Goal: Task Accomplishment & Management: Use online tool/utility

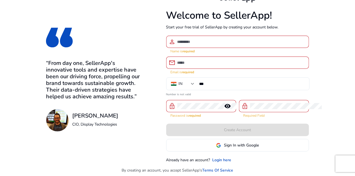
scroll to position [8, 0]
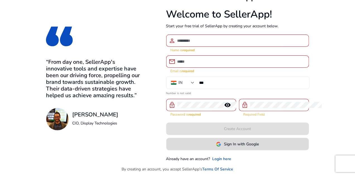
click at [259, 143] on span "Sign In with Google" at bounding box center [241, 144] width 35 height 6
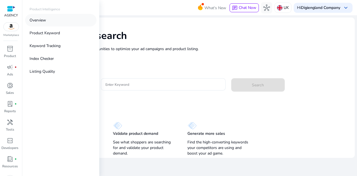
click at [49, 21] on link "Overview" at bounding box center [60, 20] width 71 height 13
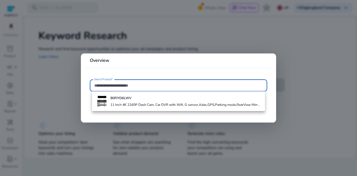
click at [130, 103] on h4 "11 Inch 4K 2160P Dash Cam, Car DVR with Wifi, G sensor,Adas,GPS,Parking mode,Re…" at bounding box center [186, 105] width 150 height 4
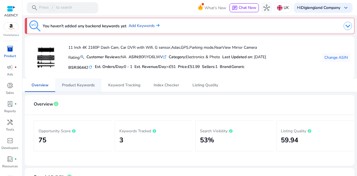
click at [79, 86] on span "Product Keywords" at bounding box center [78, 85] width 33 height 4
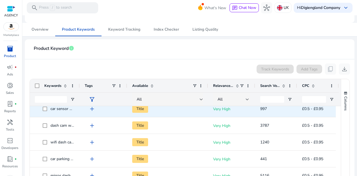
scroll to position [223, 0]
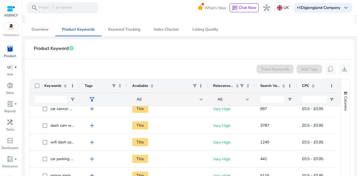
click at [128, 28] on span "Keyword Tracking" at bounding box center [124, 30] width 32 height 4
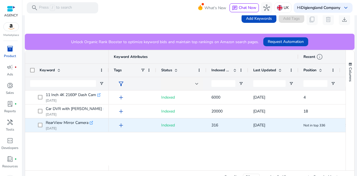
scroll to position [112, 0]
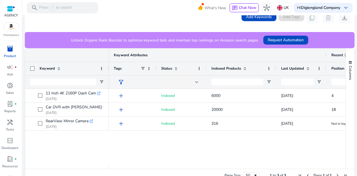
drag, startPoint x: 250, startPoint y: 69, endPoint x: 275, endPoint y: 68, distance: 25.7
click at [275, 68] on div at bounding box center [276, 68] width 2 height 13
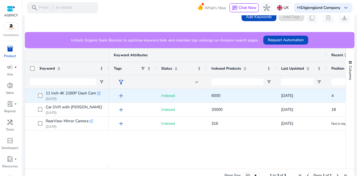
click at [145, 99] on div "add" at bounding box center [134, 96] width 35 height 10
click at [192, 98] on span "Indexed" at bounding box center [181, 95] width 40 height 11
click at [224, 96] on span "6000" at bounding box center [242, 95] width 60 height 11
click at [78, 93] on span "11 Inch 4K 2160P Dash Cam" at bounding box center [71, 94] width 50 height 8
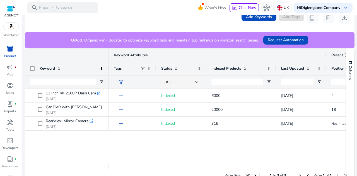
click at [203, 139] on div "add Indexed 6000 1 Days 7 Hours ago 4 1 add Indexed 20000 1 Days 7 Hours ago 18…" at bounding box center [227, 126] width 237 height 75
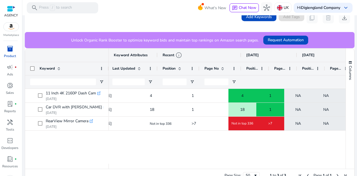
scroll to position [0, 201]
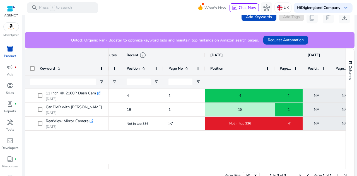
drag, startPoint x: 232, startPoint y: 68, endPoint x: 274, endPoint y: 66, distance: 41.6
click at [274, 66] on div at bounding box center [274, 68] width 2 height 13
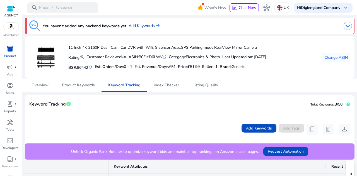
click at [142, 28] on link "Add Keywords" at bounding box center [144, 26] width 31 height 6
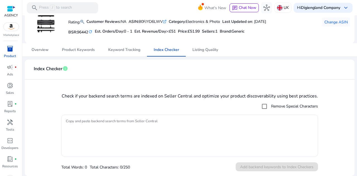
click at [9, 52] on span "inventory_2" at bounding box center [10, 48] width 7 height 7
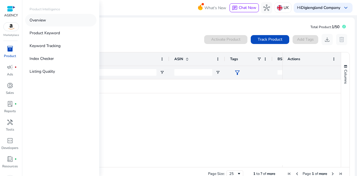
click at [42, 20] on p "Overview" at bounding box center [38, 20] width 16 height 6
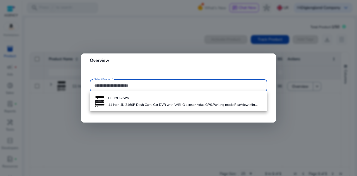
click at [134, 85] on input "Select Product*" at bounding box center [178, 86] width 169 height 6
paste input "**********"
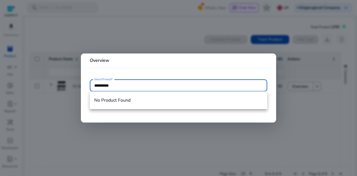
click at [130, 86] on input "**********" at bounding box center [178, 86] width 169 height 6
click at [124, 85] on input "**********" at bounding box center [178, 86] width 169 height 6
click at [95, 85] on input "**********" at bounding box center [178, 86] width 169 height 6
click at [109, 116] on mat-card "**********" at bounding box center [178, 88] width 195 height 69
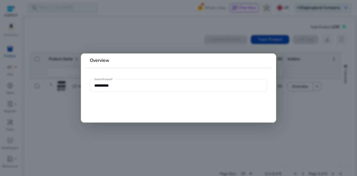
click at [127, 86] on input "**********" at bounding box center [178, 86] width 169 height 6
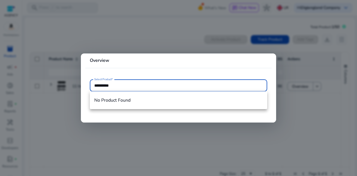
drag, startPoint x: 127, startPoint y: 82, endPoint x: 124, endPoint y: 87, distance: 5.2
click at [127, 83] on input "**********" at bounding box center [178, 86] width 169 height 6
click at [122, 86] on input "**********" at bounding box center [178, 86] width 169 height 6
paste input "text"
type input "**********"
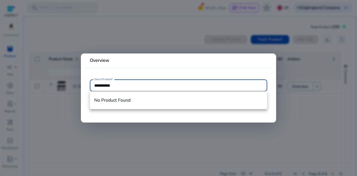
drag, startPoint x: 272, startPoint y: 98, endPoint x: 305, endPoint y: 99, distance: 32.9
click at [272, 98] on mat-card "**********" at bounding box center [178, 88] width 195 height 69
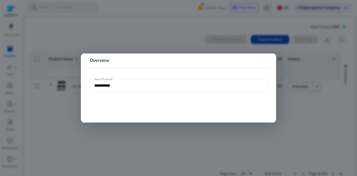
click at [312, 99] on div at bounding box center [178, 88] width 357 height 176
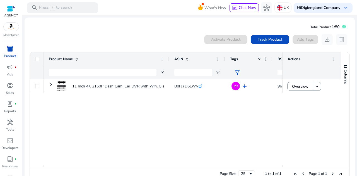
click at [146, 123] on div "11 Inch 4K 2160P Dash Cam, Car DVR with Wifi, G sensor,Adas,GPS,Parking... B0FJ…" at bounding box center [163, 123] width 239 height 86
click at [80, 114] on div "11 Inch 4K 2160P Dash Cam, Car DVR with Wifi, G sensor,Adas,GPS,Parking... B0FJ…" at bounding box center [163, 123] width 239 height 86
click at [106, 116] on div "11 Inch 4K 2160P Dash Cam, Car DVR with Wifi, G sensor,Adas,GPS,Parking... B0FJ…" at bounding box center [163, 123] width 239 height 86
click at [84, 119] on div "11 Inch 4K 2160P Dash Cam, Car DVR with Wifi, G sensor,Adas,GPS,Parking... B0FJ…" at bounding box center [163, 123] width 239 height 86
click at [271, 40] on span "Track Product" at bounding box center [270, 40] width 25 height 6
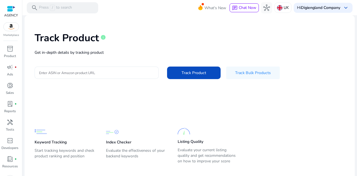
click at [110, 72] on input "Enter ASIN or Amazon product URL" at bounding box center [96, 73] width 115 height 6
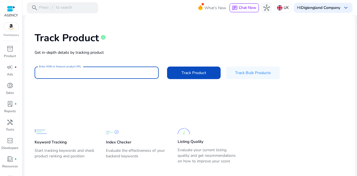
paste input "**********"
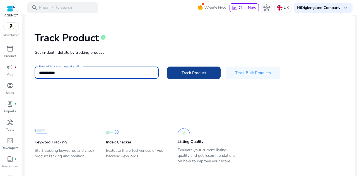
click at [190, 73] on span "Track Product" at bounding box center [194, 73] width 25 height 6
type input "**********"
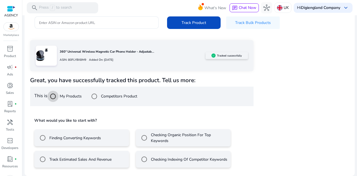
scroll to position [50, 0]
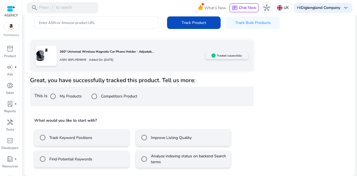
click at [113, 58] on p "Added On: September 10, 2025" at bounding box center [99, 60] width 27 height 4
click at [64, 158] on label "Find Potential Keywords" at bounding box center [70, 160] width 44 height 6
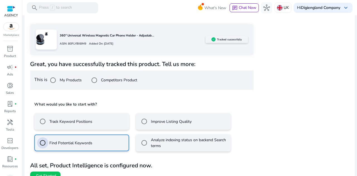
scroll to position [75, 0]
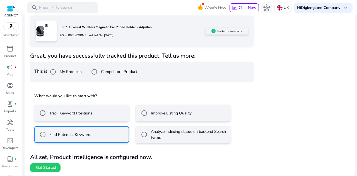
drag, startPoint x: 44, startPoint y: 169, endPoint x: 136, endPoint y: 163, distance: 92.9
click at [45, 169] on span "Get Started" at bounding box center [46, 168] width 20 height 6
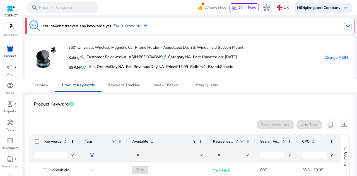
click at [42, 86] on span "Overview" at bounding box center [40, 85] width 17 height 4
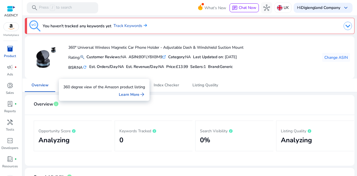
click at [105, 105] on mat-card-header "Overview info" at bounding box center [189, 108] width 321 height 16
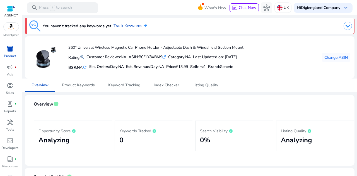
scroll to position [84, 0]
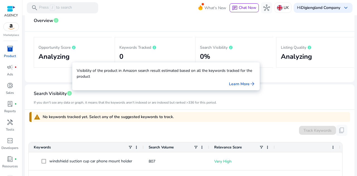
click at [54, 55] on h2 "Analyzing" at bounding box center [73, 57] width 69 height 8
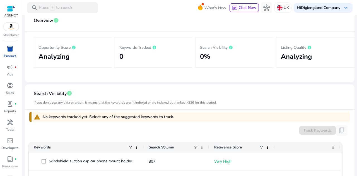
click at [147, 54] on h2 "0" at bounding box center [153, 57] width 69 height 8
click at [202, 53] on h2 "0%" at bounding box center [234, 57] width 69 height 8
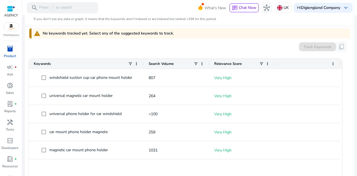
scroll to position [0, 0]
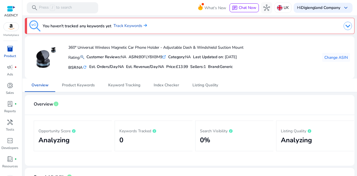
click at [9, 55] on p "Product" at bounding box center [10, 56] width 12 height 5
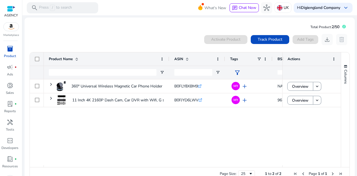
click at [179, 147] on div "360° Universal Wireless Magnetic Car Phone Holder - Adjustable... B0FLY8XBM9 .s…" at bounding box center [163, 123] width 239 height 86
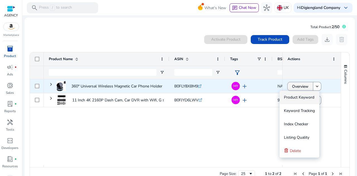
click at [302, 88] on span "Overview" at bounding box center [300, 86] width 16 height 11
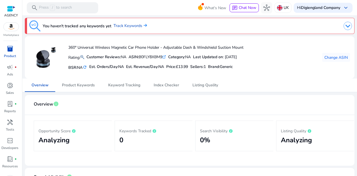
click at [87, 68] on mat-icon "refresh" at bounding box center [85, 67] width 4 height 5
click at [182, 63] on div "Price: £13.99" at bounding box center [177, 67] width 22 height 8
click at [243, 68] on div "BSR: NA refresh Est. Orders/Day: NA Est. Revenue/Day: NA Price: £13.99 Sellers:…" at bounding box center [155, 66] width 175 height 9
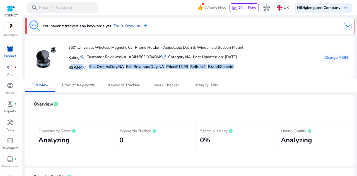
drag, startPoint x: 186, startPoint y: 67, endPoint x: 69, endPoint y: 67, distance: 117.2
click at [69, 67] on div "BSR: NA refresh Est. Orders/Day: NA Est. Revenue/Day: NA Price: £13.99 Sellers:…" at bounding box center [155, 66] width 175 height 9
click at [150, 74] on div "360° Universal Wireless Magnetic Car Phone Holder - Adjustable Dash & Windshiel…" at bounding box center [136, 57] width 214 height 33
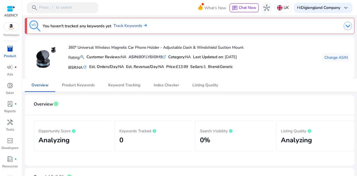
drag, startPoint x: 201, startPoint y: 56, endPoint x: 224, endPoint y: 64, distance: 24.4
click at [201, 56] on b "Last Updated on" at bounding box center [208, 56] width 30 height 5
click at [330, 57] on span "Change ASIN" at bounding box center [336, 58] width 23 height 6
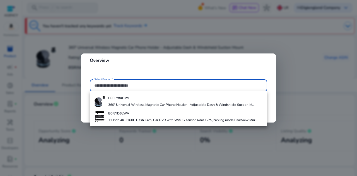
click at [146, 84] on input "Select Product*" at bounding box center [178, 86] width 169 height 6
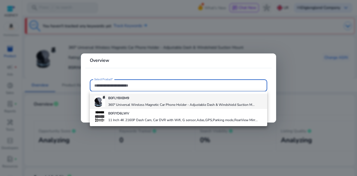
click at [130, 103] on h4 "360° Universal Wireless Magnetic Car Phone Holder - Adjustable Dash & Windshiel…" at bounding box center [181, 105] width 146 height 4
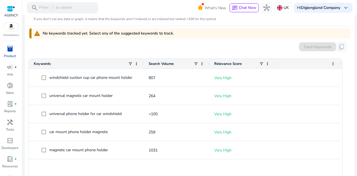
scroll to position [28, 0]
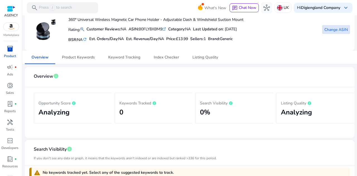
click at [81, 56] on span "Product Keywords" at bounding box center [78, 58] width 33 height 4
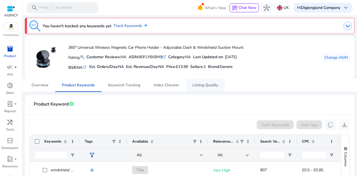
click at [208, 87] on span "Listing Quality" at bounding box center [206, 85] width 26 height 4
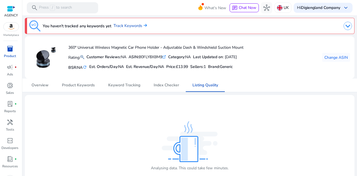
scroll to position [11, 0]
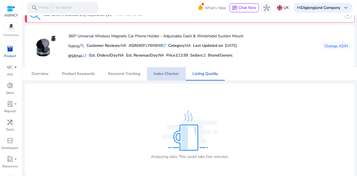
drag, startPoint x: 165, startPoint y: 72, endPoint x: 184, endPoint y: 79, distance: 20.3
click at [165, 72] on span "Index Checker" at bounding box center [166, 74] width 25 height 4
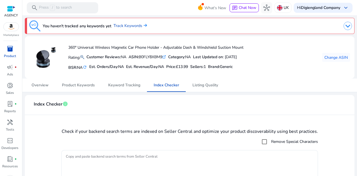
scroll to position [35, 0]
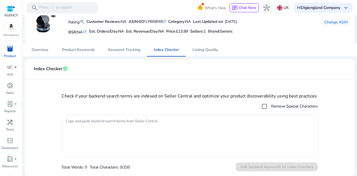
click at [106, 126] on textarea "Copy and paste backend search terms from Seller Central" at bounding box center [190, 136] width 248 height 36
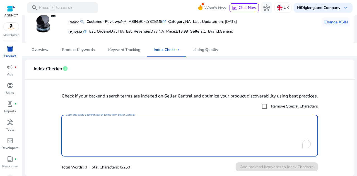
click at [96, 129] on textarea "Copy and paste backend search terms from Seller Central" at bounding box center [190, 136] width 248 height 36
click at [191, 133] on textarea "Copy and paste backend search terms from Seller Central" at bounding box center [190, 136] width 248 height 36
click at [261, 86] on mat-card "Index Checker info Check if your backend search terms are indexed on Seller Cen…" at bounding box center [190, 118] width 330 height 117
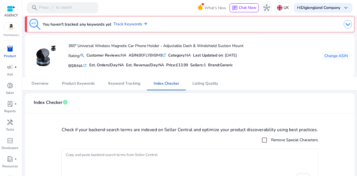
scroll to position [0, 0]
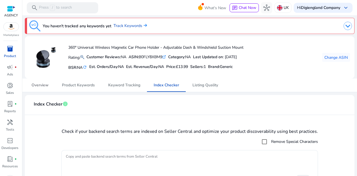
click at [40, 85] on span "Overview" at bounding box center [40, 85] width 17 height 4
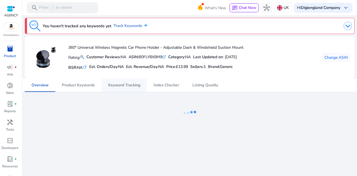
drag, startPoint x: 132, startPoint y: 26, endPoint x: 125, endPoint y: 78, distance: 53.2
click at [132, 27] on link "Track Keywords" at bounding box center [130, 26] width 33 height 6
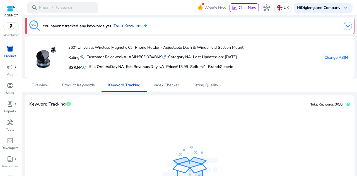
click at [125, 27] on link "Track Keywords" at bounding box center [130, 26] width 33 height 6
click at [338, 54] on button "Change ASIN" at bounding box center [336, 57] width 28 height 9
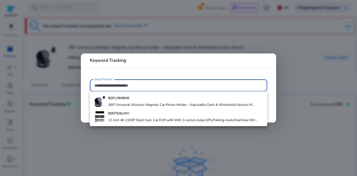
click at [124, 85] on input "Select Product*" at bounding box center [178, 86] width 169 height 6
paste input "**********"
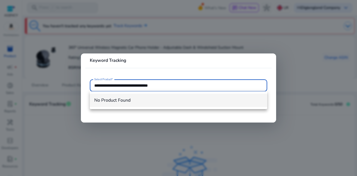
type input "**********"
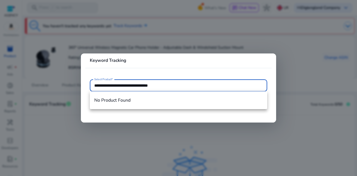
click at [144, 134] on div at bounding box center [178, 88] width 357 height 176
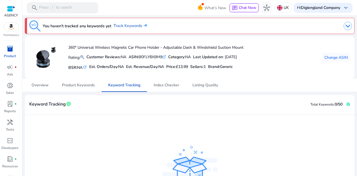
click at [98, 53] on div "Rating: Customer Reviews: NA ASIN: B0FLY8XBM9 .st0{fill:#2c8af8} Category: NA L…" at bounding box center [155, 57] width 175 height 10
click at [8, 49] on span "inventory_2" at bounding box center [10, 48] width 7 height 7
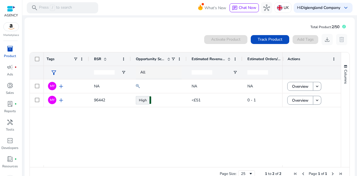
scroll to position [0, 228]
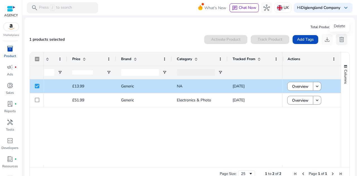
click at [339, 38] on span "delete" at bounding box center [341, 39] width 7 height 7
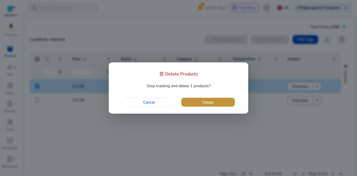
click at [214, 98] on span "button" at bounding box center [208, 102] width 54 height 13
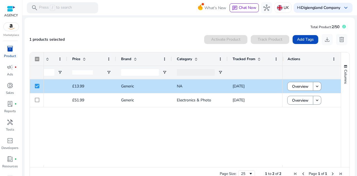
click at [125, 131] on div "0 0% £13.99 Generic NA Sep 10, 2025 3 53% £51.99 Generic Electronics & Photo Au…" at bounding box center [163, 123] width 239 height 86
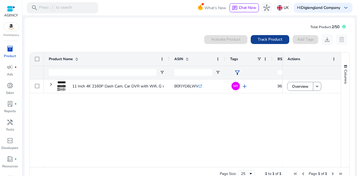
click at [272, 39] on span "Track Product" at bounding box center [270, 40] width 25 height 6
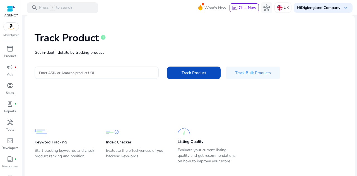
click at [115, 73] on input "Enter ASIN or Amazon product URL" at bounding box center [96, 73] width 115 height 6
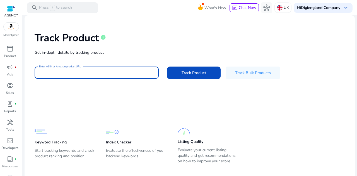
paste input "**********"
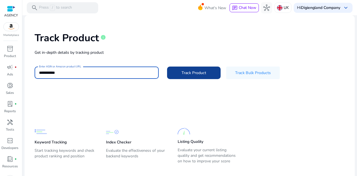
click at [185, 75] on span "Track Product" at bounding box center [194, 73] width 25 height 6
type input "**********"
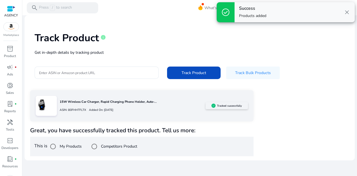
click at [277, 117] on div "15W Wireless Car Charger, Rapid Charging Phone Holder, Auto-... ASIN: B0FHHTFLT…" at bounding box center [189, 123] width 319 height 66
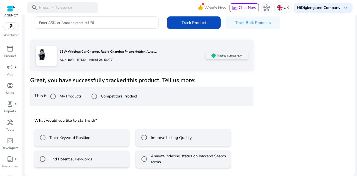
click at [151, 139] on label "Improve Listing Quality" at bounding box center [171, 138] width 42 height 6
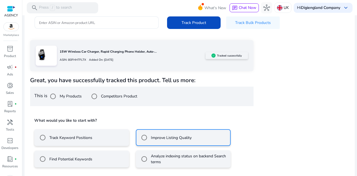
click at [75, 143] on div "Track Keyword Positions" at bounding box center [64, 137] width 55 height 11
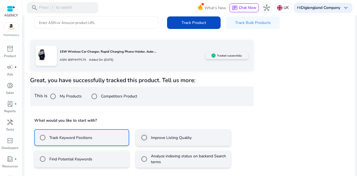
click at [155, 139] on label "Improve Listing Quality" at bounding box center [171, 138] width 42 height 6
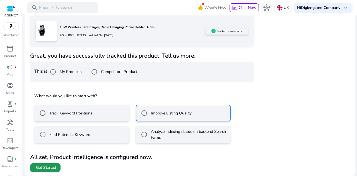
click at [44, 169] on span "Get Started" at bounding box center [46, 168] width 20 height 6
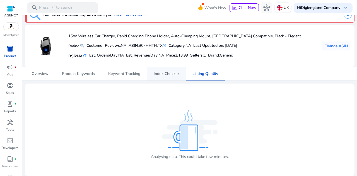
click at [174, 69] on span "Index Checker" at bounding box center [166, 73] width 25 height 13
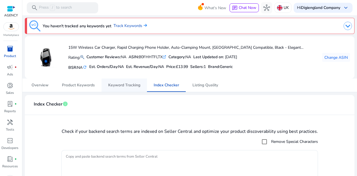
click at [131, 88] on span "Keyword Tracking" at bounding box center [124, 85] width 32 height 13
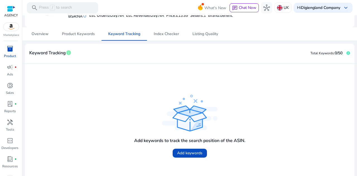
scroll to position [56, 0]
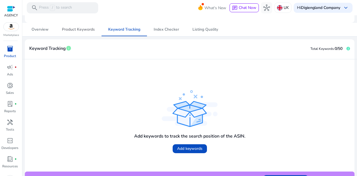
click at [84, 33] on span "Product Keywords" at bounding box center [78, 29] width 33 height 13
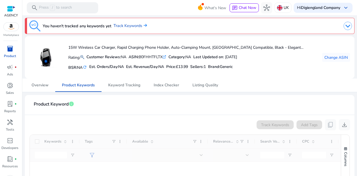
scroll to position [56, 0]
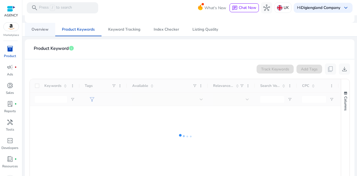
click at [42, 29] on span "Overview" at bounding box center [40, 30] width 17 height 4
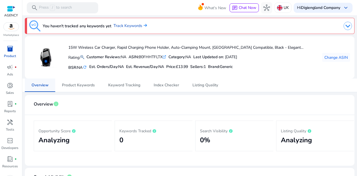
click at [33, 88] on span "Overview" at bounding box center [40, 85] width 17 height 13
click at [210, 85] on span "Listing Quality" at bounding box center [206, 85] width 26 height 4
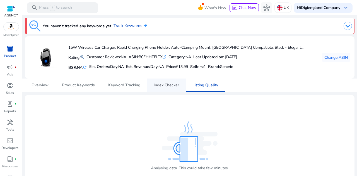
click at [155, 83] on span "Index Checker" at bounding box center [166, 85] width 25 height 4
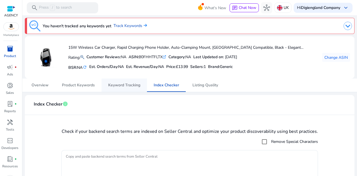
click at [131, 80] on span "Keyword Tracking" at bounding box center [124, 85] width 32 height 13
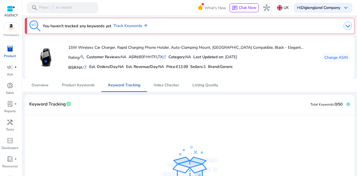
scroll to position [68, 0]
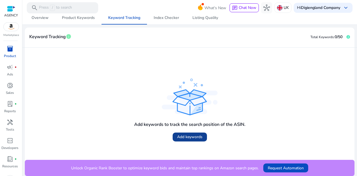
click at [191, 140] on span "Add keywords" at bounding box center [189, 137] width 25 height 6
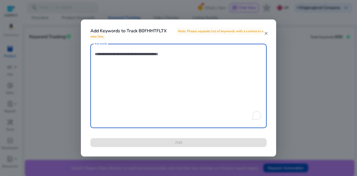
click at [114, 60] on textarea "Keywords" at bounding box center [178, 86] width 167 height 79
click at [266, 35] on mat-icon "close" at bounding box center [266, 33] width 5 height 5
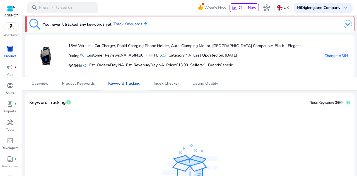
scroll to position [0, 0]
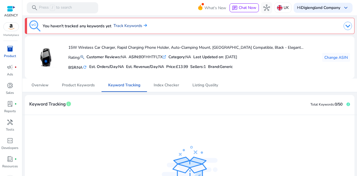
click at [135, 24] on link "Track Keywords" at bounding box center [130, 26] width 33 height 6
click at [345, 25] on img at bounding box center [348, 26] width 8 height 8
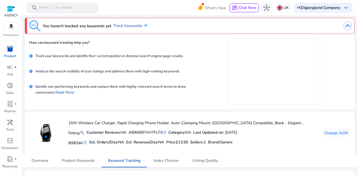
click at [340, 28] on div at bounding box center [256, 25] width 192 height 11
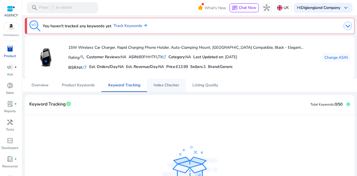
click at [159, 86] on span "Index Checker" at bounding box center [166, 85] width 25 height 4
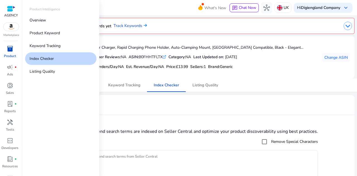
click at [12, 52] on span "inventory_2" at bounding box center [10, 48] width 7 height 7
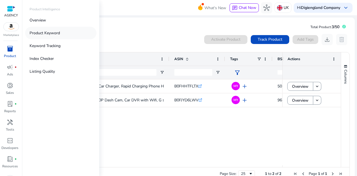
click at [37, 36] on p "Product Keyword" at bounding box center [45, 33] width 30 height 6
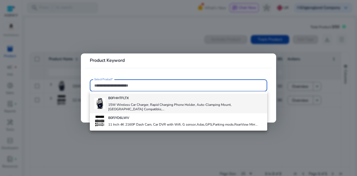
click at [128, 104] on h4 "15W Wireless Car Charger, Rapid Charging Phone Holder, Auto-Clamping Mount, UK …" at bounding box center [185, 107] width 155 height 9
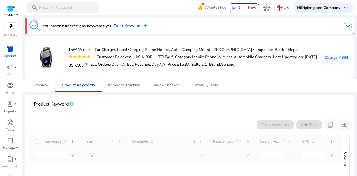
click at [10, 55] on p "Product" at bounding box center [10, 56] width 12 height 5
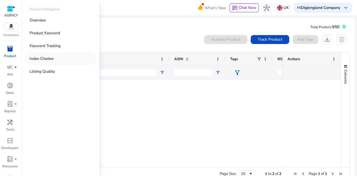
click at [51, 61] on p "Index Checker" at bounding box center [42, 59] width 24 height 6
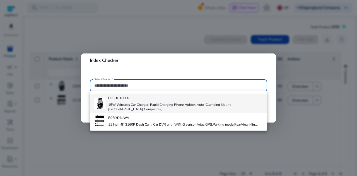
click at [123, 102] on div "B0FHHTFLTX 15W Wireless Car Charger, Rapid Charging Phone Holder, Auto-Clamping…" at bounding box center [185, 104] width 155 height 20
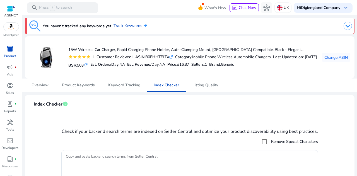
click at [11, 53] on div "inventory_2" at bounding box center [10, 48] width 16 height 9
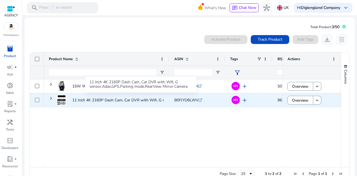
click at [85, 99] on p "11 Inch 4K 2160P Dash Cam, Car DVR with Wifi, G sensor,Adas,GPS,Parking..." at bounding box center [140, 100] width 137 height 11
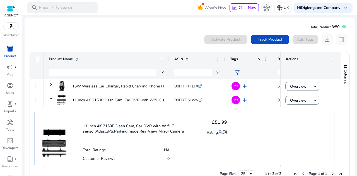
click at [142, 99] on p "11 Inch 4K 2160P Dash Cam, Car DVR with Wifi, G sensor,Adas,GPS,Parking..." at bounding box center [140, 100] width 137 height 11
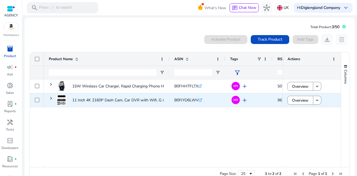
click at [142, 99] on p "11 Inch 4K 2160P Dash Cam, Car DVR with Wifi, G sensor,Adas,GPS,Parking..." at bounding box center [140, 100] width 137 height 11
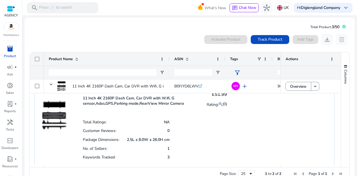
scroll to position [28, 0]
click at [108, 112] on div "11 Inch 4K 2160P Dash Cam, Car DVR with Wifi, G sensor,Adas,GPS,Parking mode,Re…" at bounding box center [155, 101] width 144 height 22
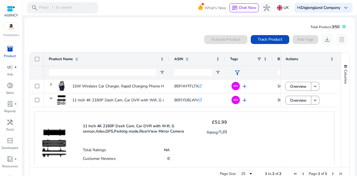
scroll to position [0, 0]
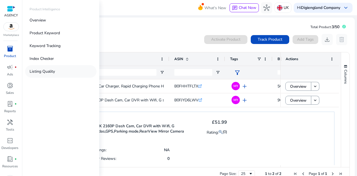
click at [49, 71] on p "Listing Quality" at bounding box center [42, 72] width 25 height 6
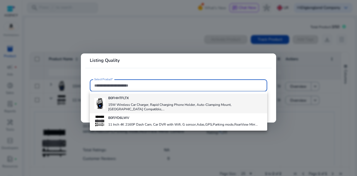
click at [119, 83] on input "Select Product*" at bounding box center [178, 86] width 169 height 6
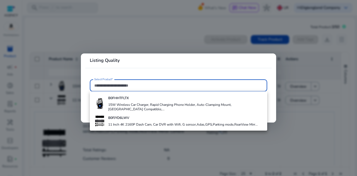
click at [115, 117] on div "B0FJYD6LWV 11 Inch 4K 2160P Dash Cam, Car DVR with Wifi, G sensor,Adas,GPS,Park…" at bounding box center [183, 121] width 150 height 15
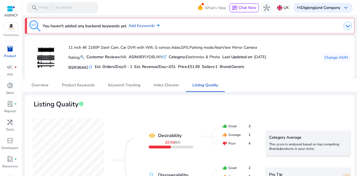
scroll to position [56, 0]
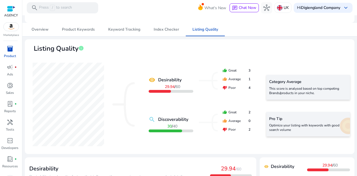
click at [9, 54] on p "Product" at bounding box center [10, 56] width 12 height 5
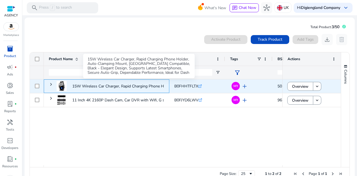
click at [91, 85] on p "15W Wireless Car Charger, Rapid Charging Phone Holder, Auto-Clamping..." at bounding box center [138, 86] width 132 height 11
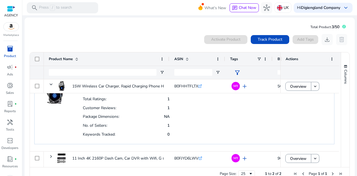
scroll to position [12, 0]
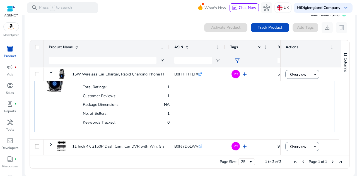
click at [15, 53] on link "inventory_2 Product" at bounding box center [10, 53] width 20 height 18
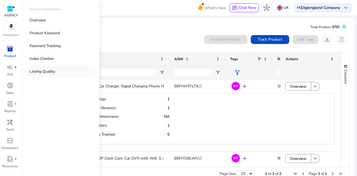
click at [46, 73] on p "Listing Quality" at bounding box center [42, 72] width 25 height 6
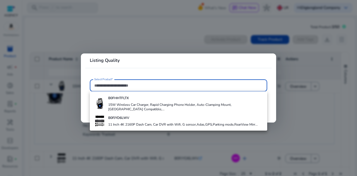
click at [124, 84] on input "Select Product*" at bounding box center [178, 86] width 169 height 6
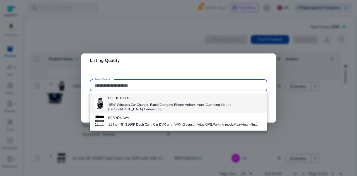
click at [123, 100] on b "B0FHHTFLTX" at bounding box center [118, 98] width 21 height 4
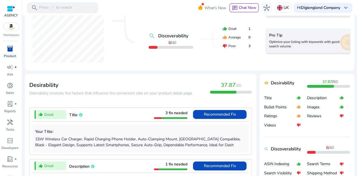
scroll to position [167, 0]
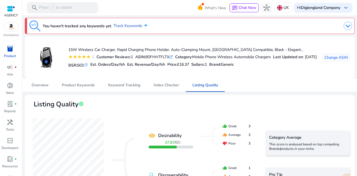
scroll to position [167, 0]
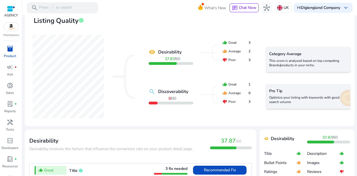
scroll to position [167, 0]
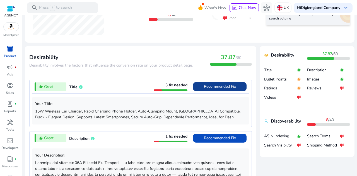
click at [228, 92] on span at bounding box center [220, 86] width 54 height 13
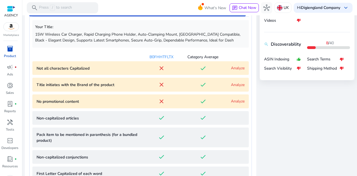
scroll to position [247, 0]
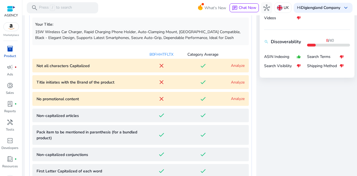
click at [238, 97] on link "Analyze" at bounding box center [238, 98] width 14 height 5
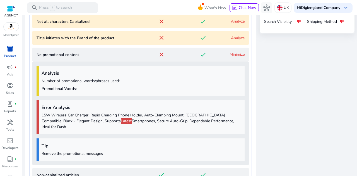
scroll to position [273, 0]
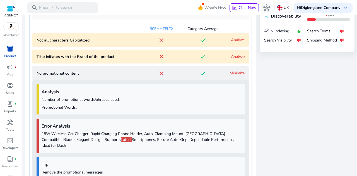
click at [232, 71] on link "Minimize" at bounding box center [237, 73] width 15 height 5
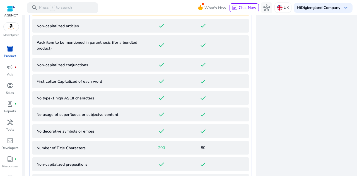
scroll to position [391, 0]
